Goal: Check status: Check status

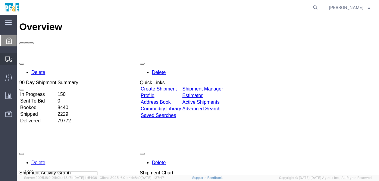
click at [21, 58] on span "Shipments" at bounding box center [19, 59] width 4 height 12
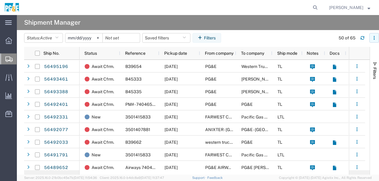
click at [373, 36] on icon "button" at bounding box center [374, 38] width 4 height 4
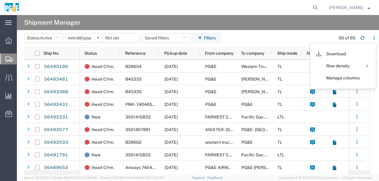
click at [286, 32] on header "Status: Active Active All Approved Booked Canceled Delivered Denied New On Hold…" at bounding box center [201, 38] width 355 height 17
click at [213, 51] on span "From company" at bounding box center [219, 53] width 29 height 5
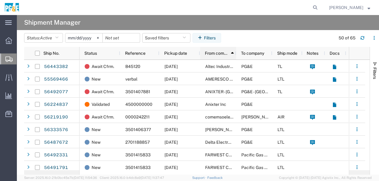
click at [225, 56] on div "From company 1" at bounding box center [219, 53] width 29 height 10
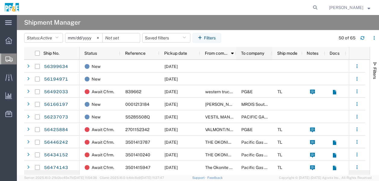
click at [261, 55] on span "To company" at bounding box center [252, 53] width 23 height 5
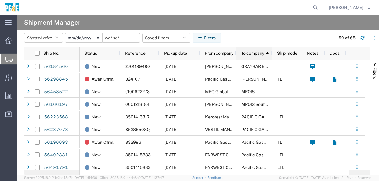
click at [256, 53] on span "To company" at bounding box center [252, 53] width 23 height 5
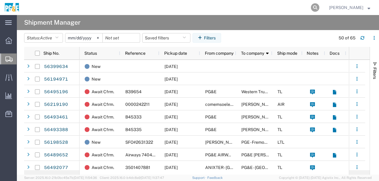
click at [319, 6] on icon at bounding box center [315, 7] width 8 height 8
click at [287, 11] on input "search" at bounding box center [219, 7] width 183 height 14
paste input "524316586"
type input "524316586"
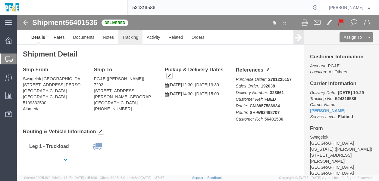
click link "Tracking"
